Goal: Task Accomplishment & Management: Use online tool/utility

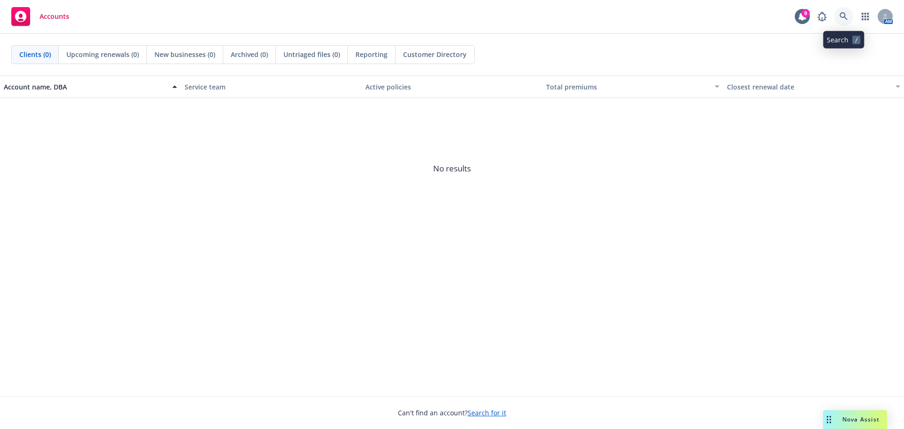
click at [837, 16] on link at bounding box center [843, 16] width 19 height 19
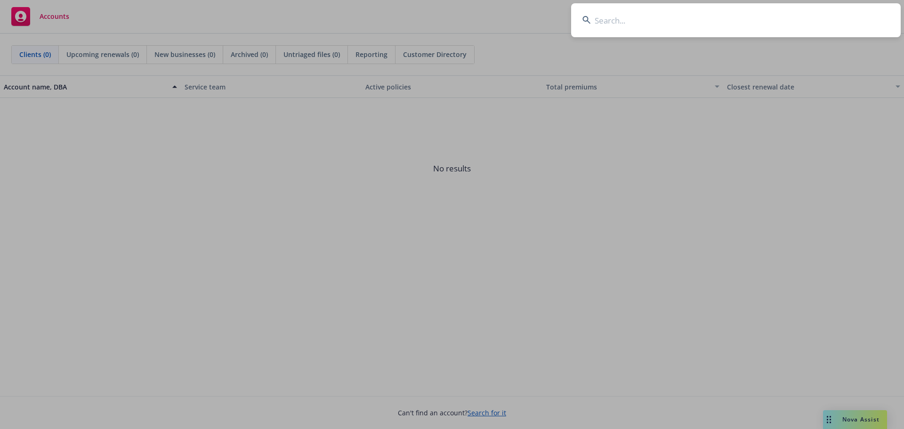
click at [625, 16] on input at bounding box center [736, 20] width 330 height 34
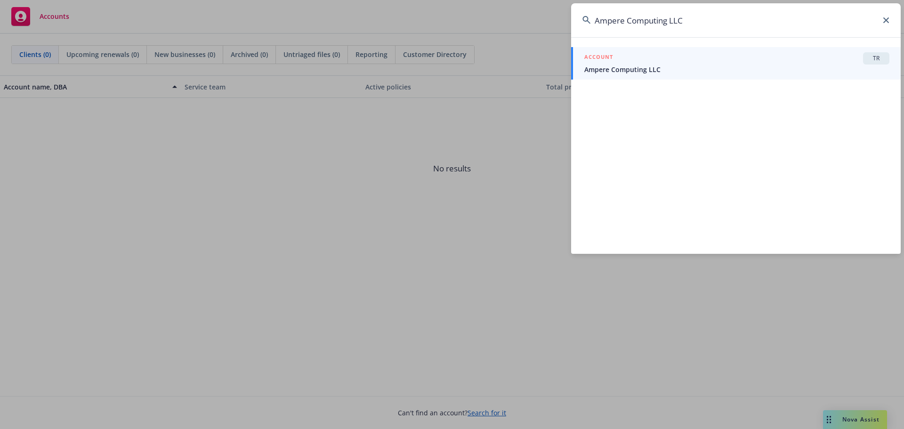
type input "Ampere Computing LLC"
click at [650, 64] on div "ACCOUNT TR" at bounding box center [736, 58] width 305 height 12
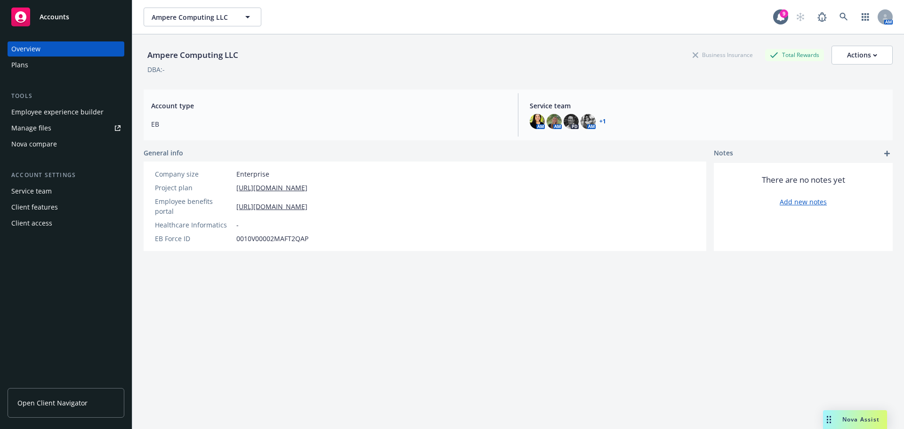
click at [32, 141] on div "Nova compare" at bounding box center [34, 144] width 46 height 15
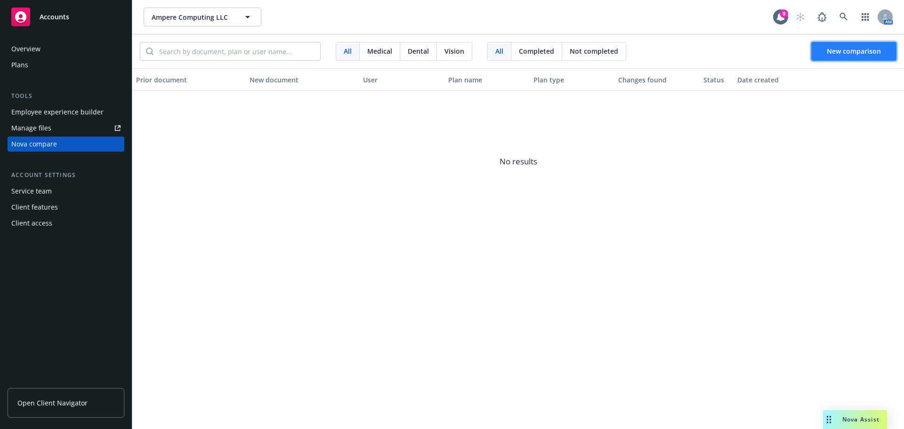
click at [831, 56] on button "New comparison" at bounding box center [853, 51] width 85 height 19
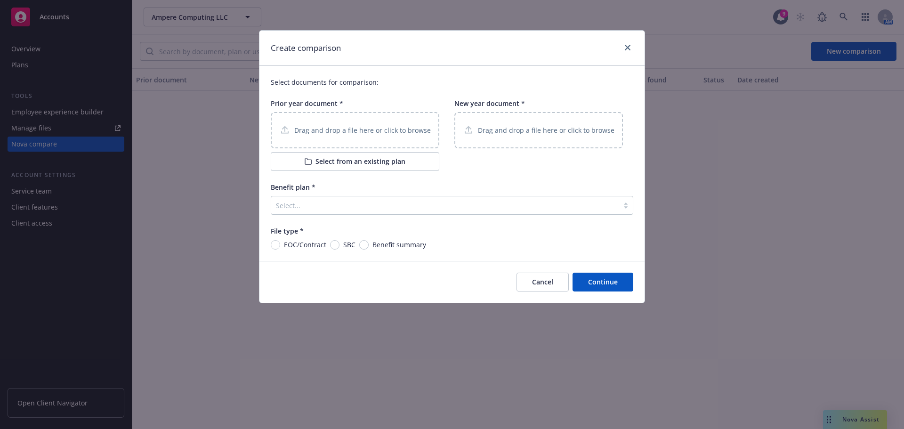
click at [313, 133] on p "Drag and drop a file here or click to browse" at bounding box center [362, 130] width 137 height 10
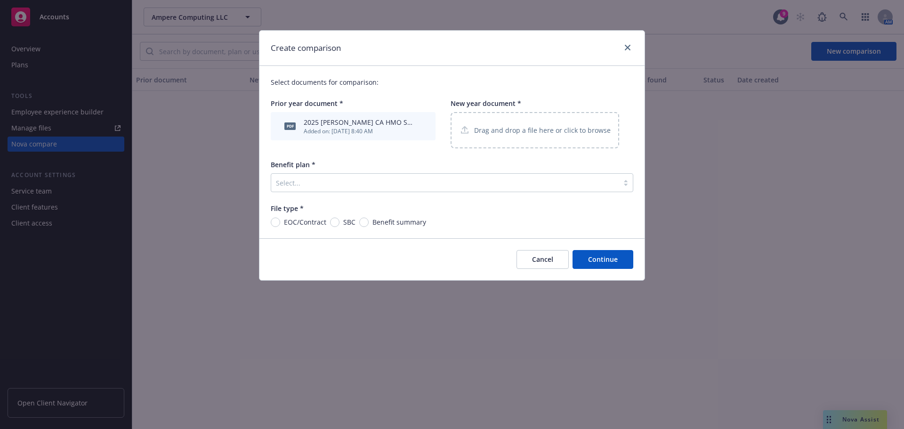
click at [508, 127] on p "Drag and drop a file here or click to browse" at bounding box center [542, 130] width 137 height 10
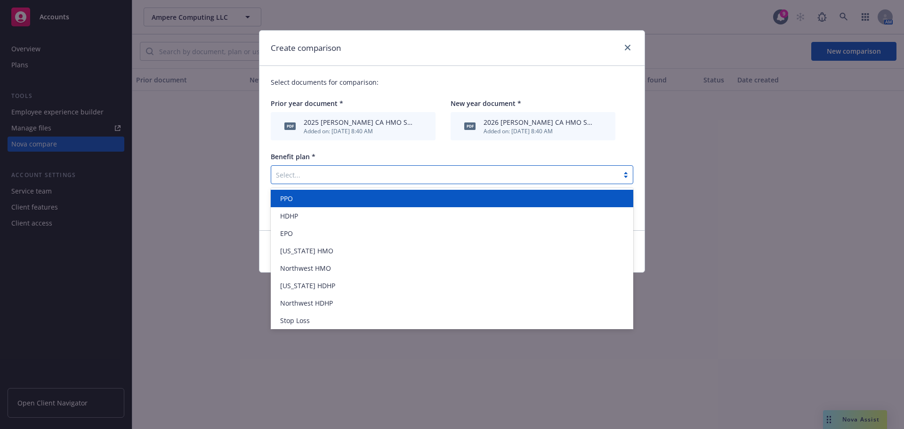
click at [297, 171] on div at bounding box center [445, 174] width 338 height 11
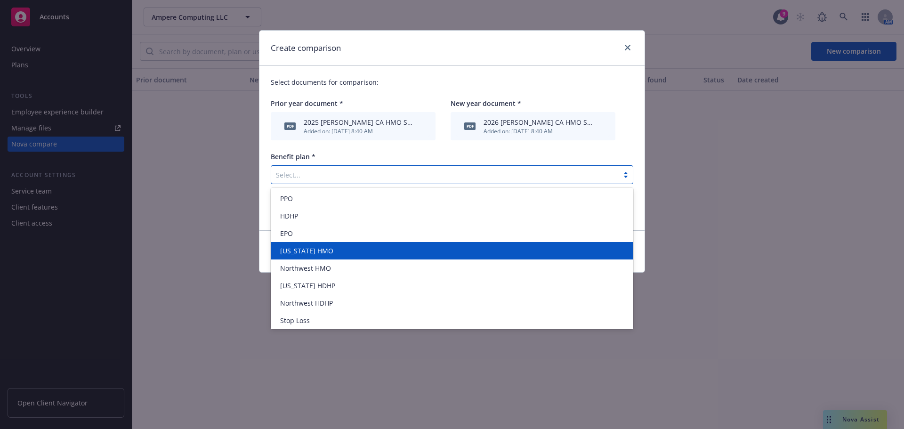
click at [320, 252] on span "[US_STATE] HMO" at bounding box center [306, 251] width 53 height 10
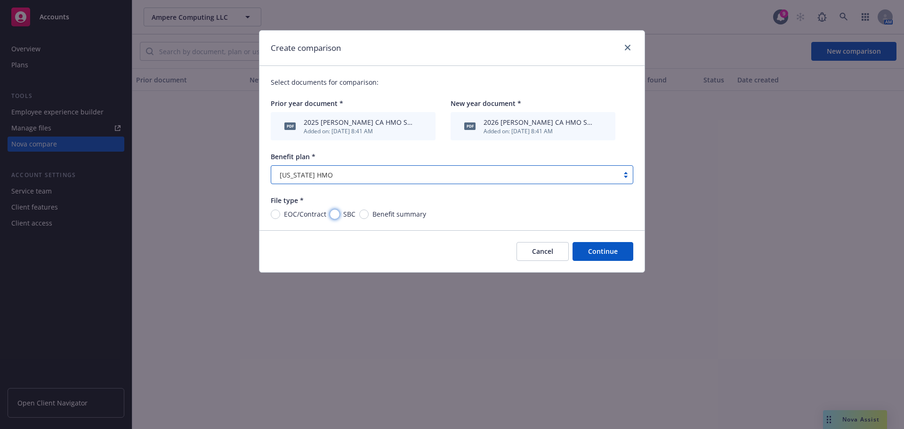
click at [334, 213] on input "SBC" at bounding box center [334, 214] width 9 height 9
radio input "true"
click at [602, 251] on button "Continue" at bounding box center [603, 251] width 61 height 19
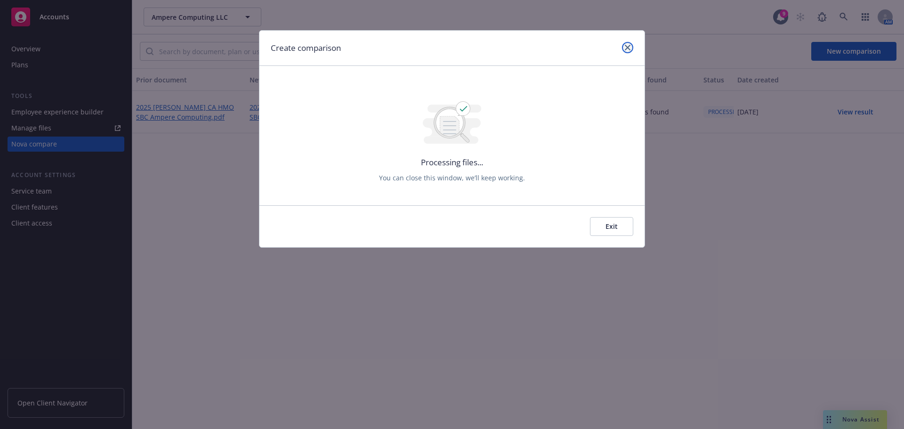
click at [627, 48] on icon "close" at bounding box center [628, 48] width 6 height 6
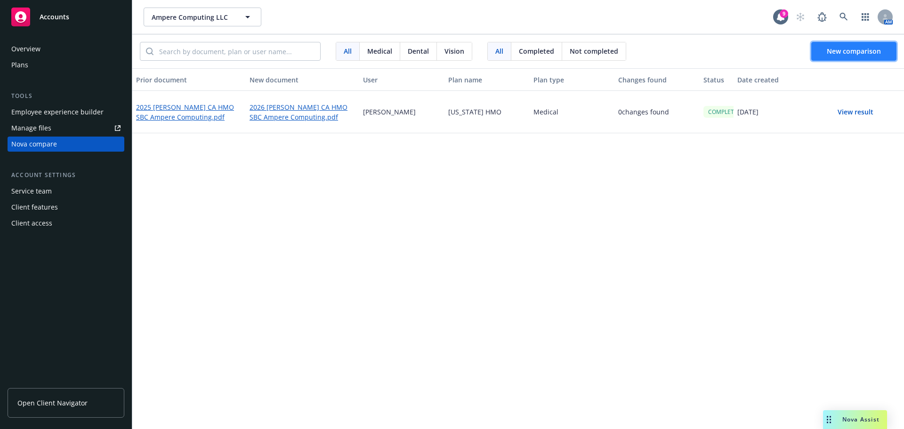
click at [837, 56] on button "New comparison" at bounding box center [853, 51] width 85 height 19
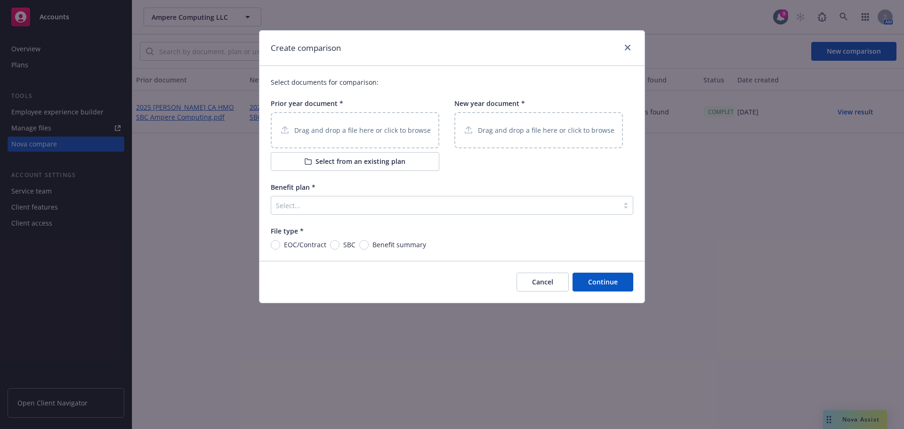
click at [342, 121] on div "Drag and drop a file here or click to browse" at bounding box center [355, 130] width 169 height 36
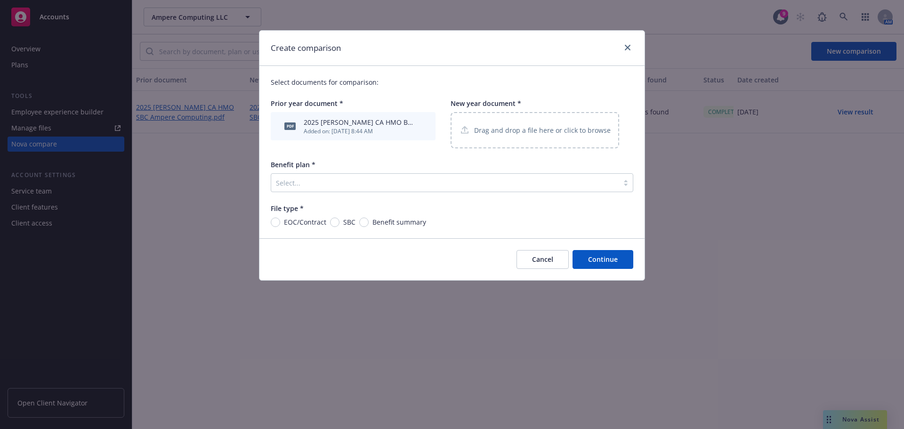
click at [527, 121] on div "Drag and drop a file here or click to browse" at bounding box center [535, 130] width 169 height 36
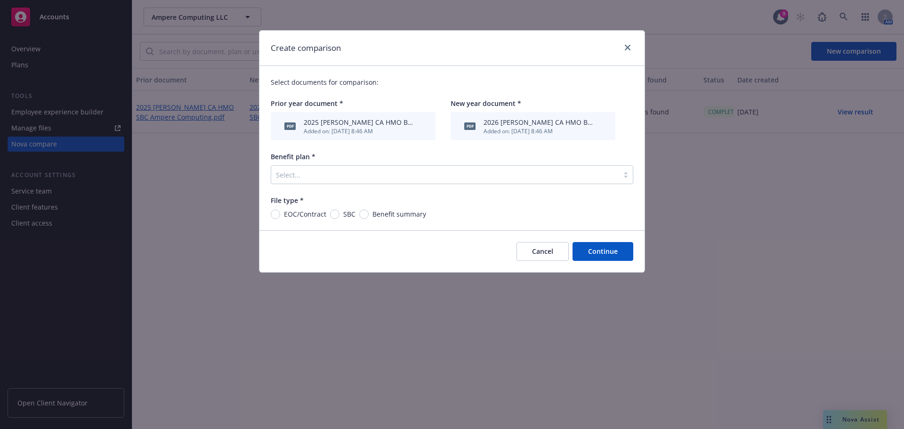
click at [622, 178] on div at bounding box center [626, 175] width 14 height 8
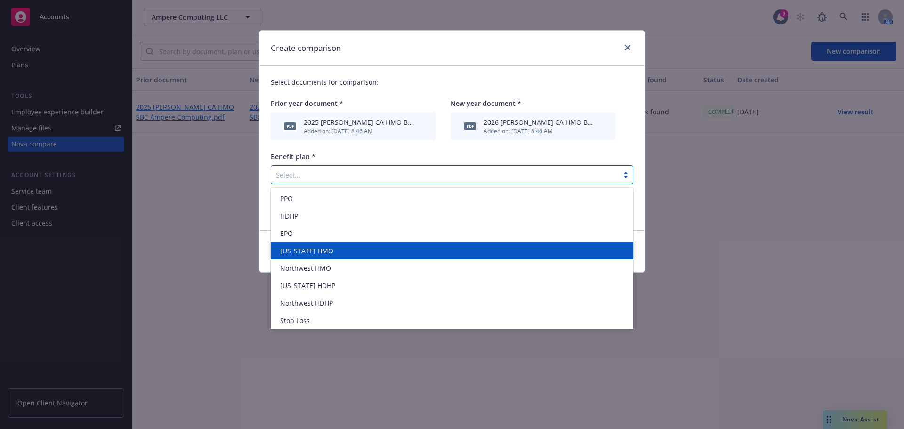
click at [349, 253] on div "[US_STATE] HMO" at bounding box center [451, 251] width 351 height 10
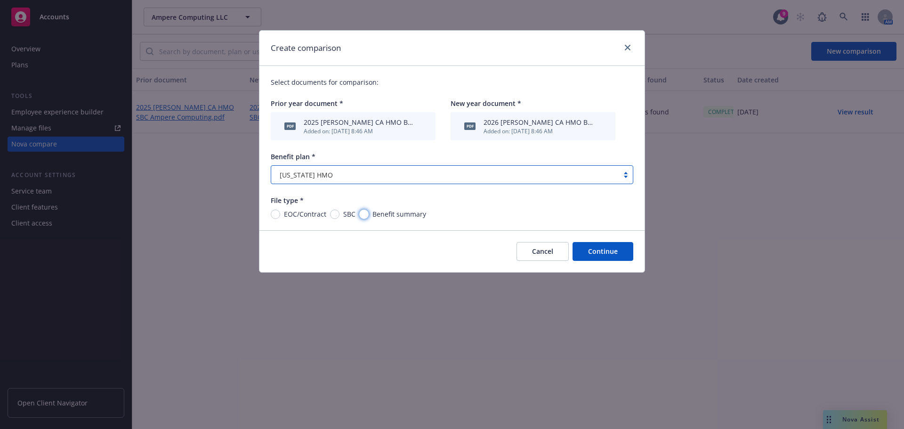
click at [361, 212] on input "Benefit summary" at bounding box center [363, 214] width 9 height 9
radio input "true"
click at [604, 250] on button "Continue" at bounding box center [603, 251] width 61 height 19
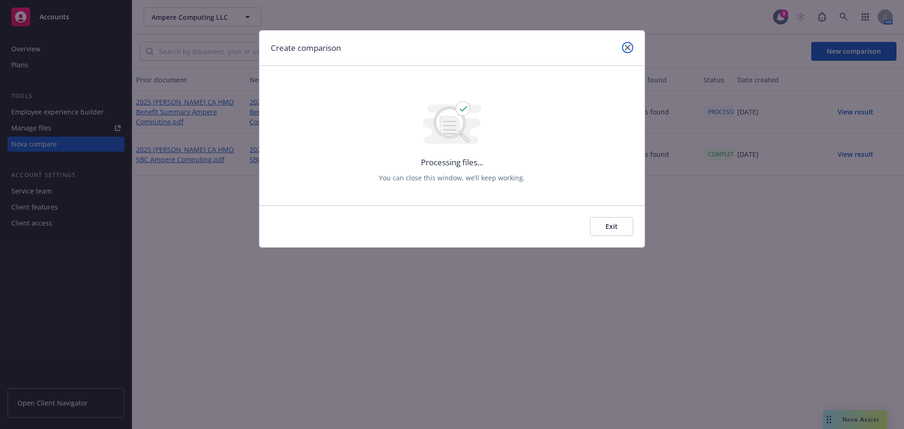
click at [624, 47] on link "close" at bounding box center [627, 47] width 11 height 11
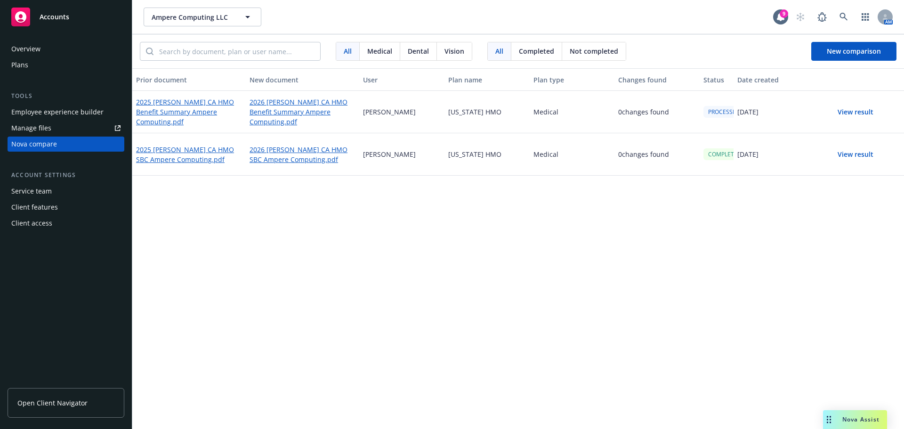
click at [856, 157] on button "View result" at bounding box center [856, 154] width 66 height 19
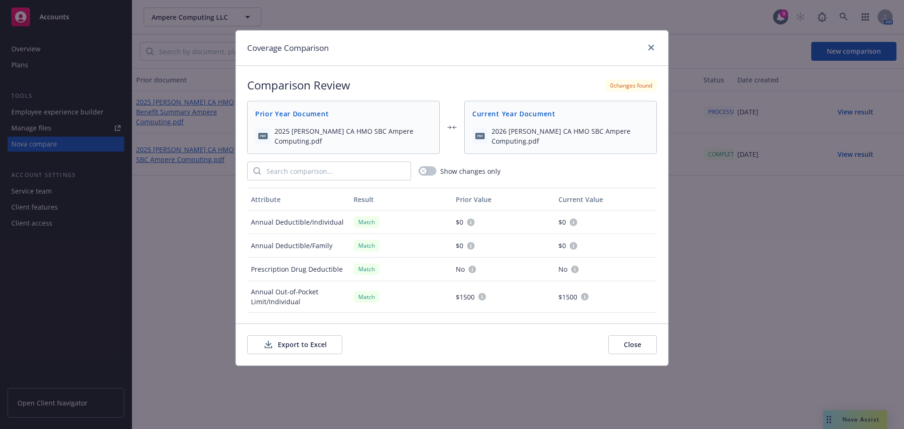
click at [311, 345] on button "Export to Excel" at bounding box center [294, 344] width 95 height 19
